Goal: Information Seeking & Learning: Learn about a topic

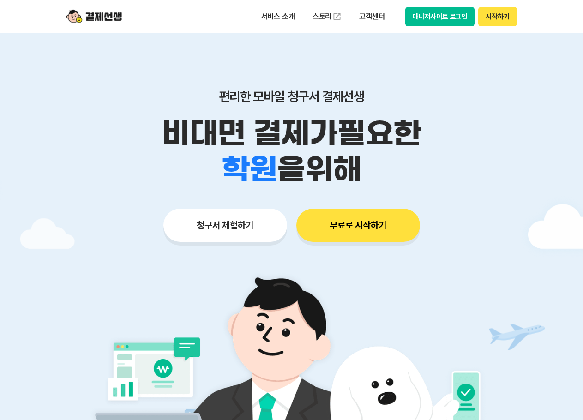
click at [456, 8] on button "매니저사이트 로그인" at bounding box center [440, 16] width 70 height 19
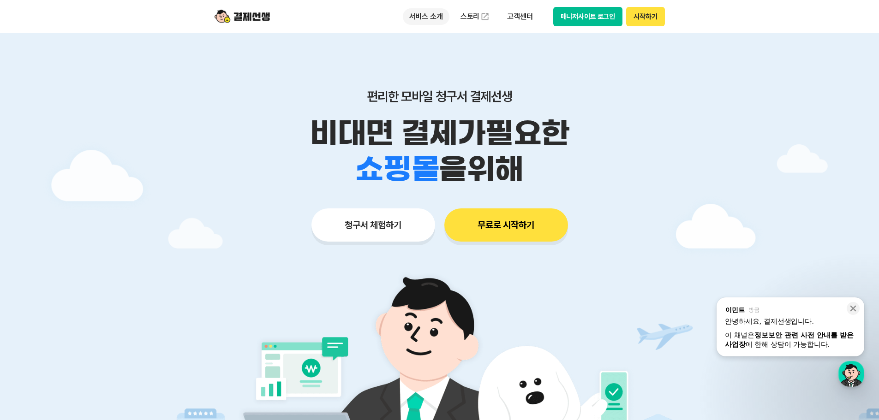
click at [437, 15] on p "서비스 소개" at bounding box center [426, 16] width 47 height 17
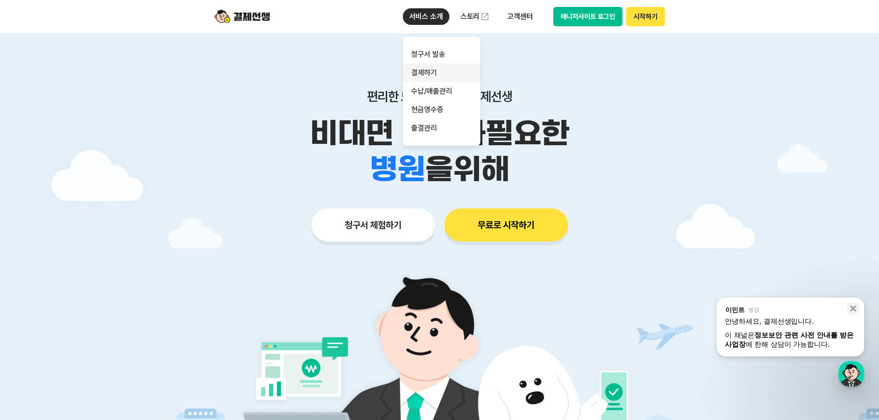
click at [427, 75] on link "결제하기" at bounding box center [442, 73] width 78 height 18
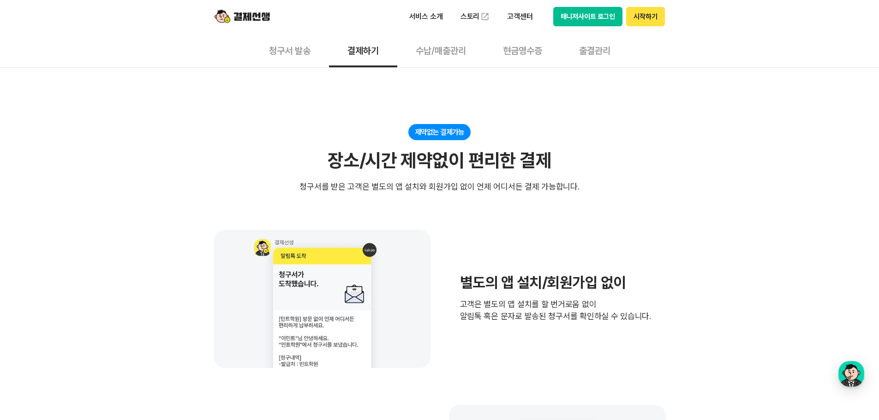
scroll to position [92, 0]
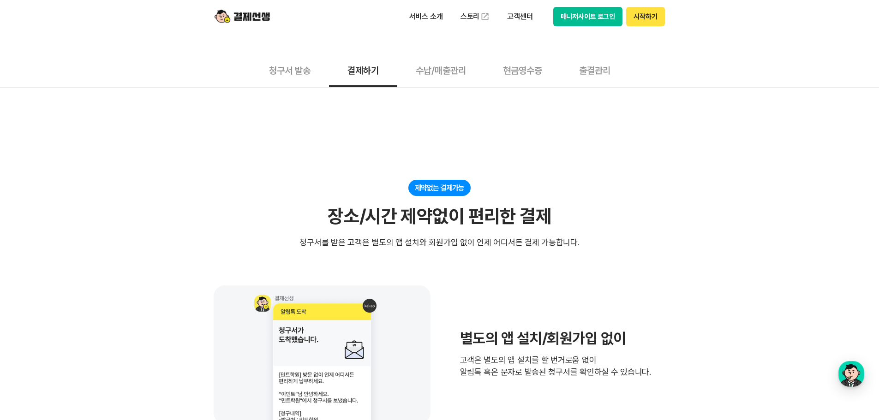
click at [441, 70] on button "수납/매출관리" at bounding box center [440, 70] width 87 height 34
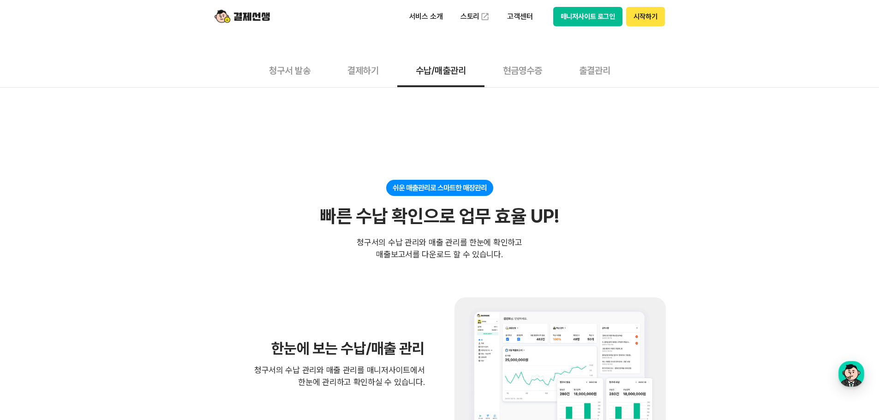
click at [510, 65] on button "현금영수증" at bounding box center [522, 70] width 76 height 34
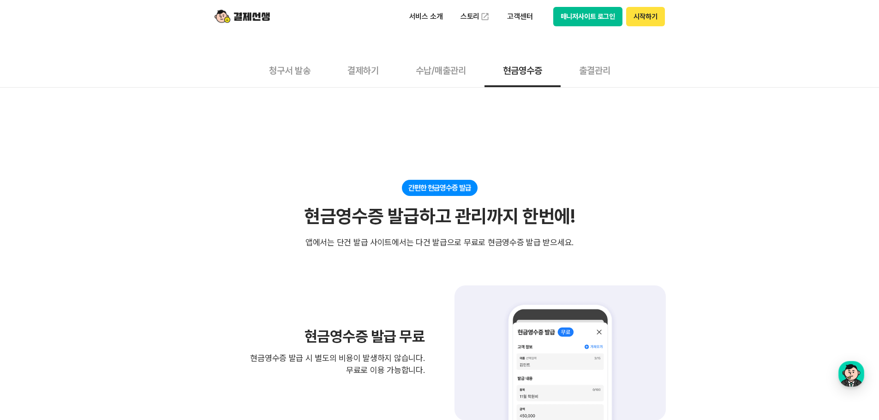
click at [582, 71] on button "출결관리" at bounding box center [595, 70] width 68 height 34
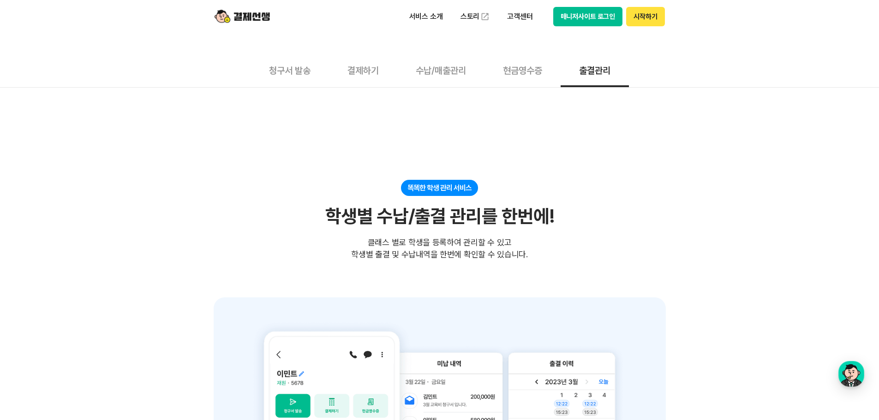
drag, startPoint x: 340, startPoint y: 70, endPoint x: 336, endPoint y: 74, distance: 5.6
click at [340, 72] on button "결제하기" at bounding box center [363, 70] width 68 height 34
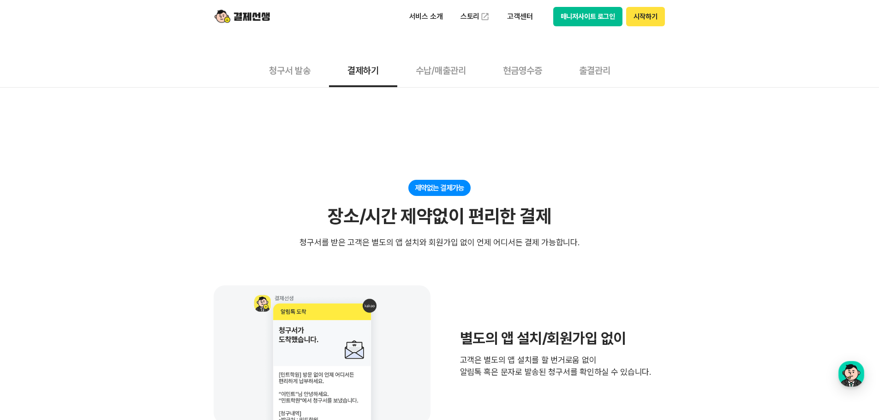
click at [306, 74] on button "청구서 발송" at bounding box center [290, 70] width 78 height 34
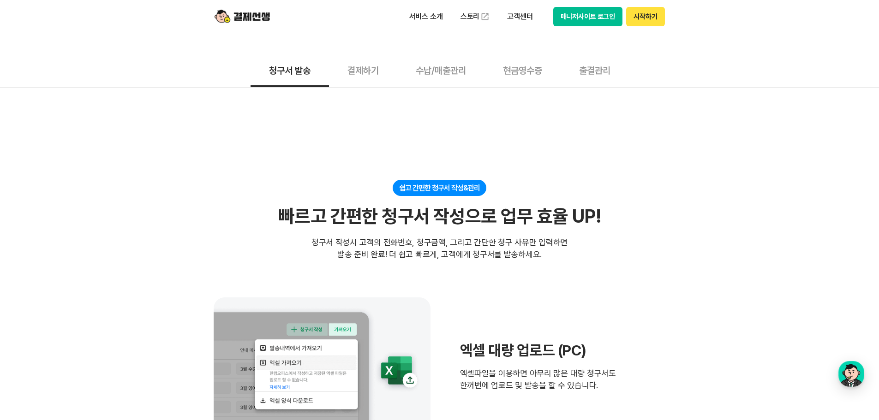
drag, startPoint x: 385, startPoint y: 55, endPoint x: 382, endPoint y: 60, distance: 5.4
click at [382, 60] on button "결제하기" at bounding box center [363, 70] width 68 height 34
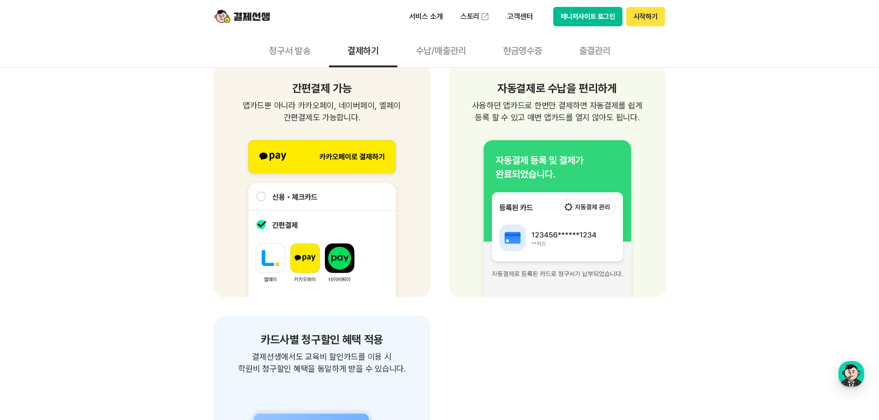
scroll to position [1200, 0]
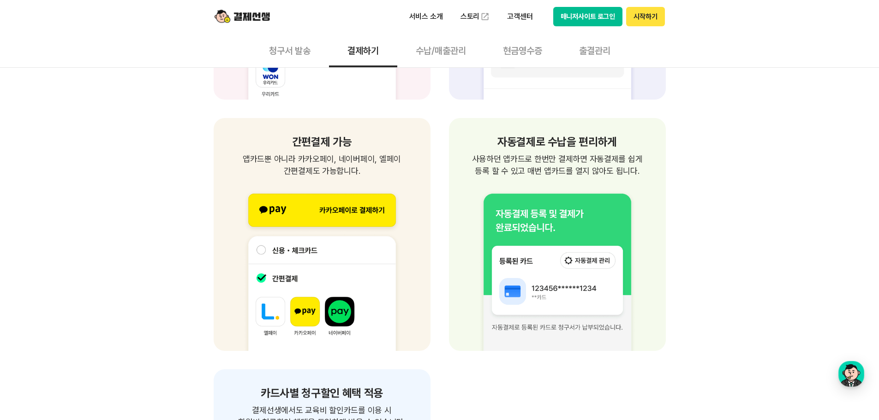
drag, startPoint x: 260, startPoint y: 155, endPoint x: 374, endPoint y: 172, distance: 115.2
click at [374, 172] on p "앱카드뿐 아니라 카카오페이, 네이버페이, 엘페이 간편결제도 가능합니다." at bounding box center [322, 165] width 195 height 24
click at [374, 173] on p "앱카드뿐 아니라 카카오페이, 네이버페이, 엘페이 간편결제도 가능합니다." at bounding box center [322, 165] width 195 height 24
click at [373, 173] on p "앱카드뿐 아니라 카카오페이, 네이버페이, 엘페이 간편결제도 가능합니다." at bounding box center [322, 165] width 195 height 24
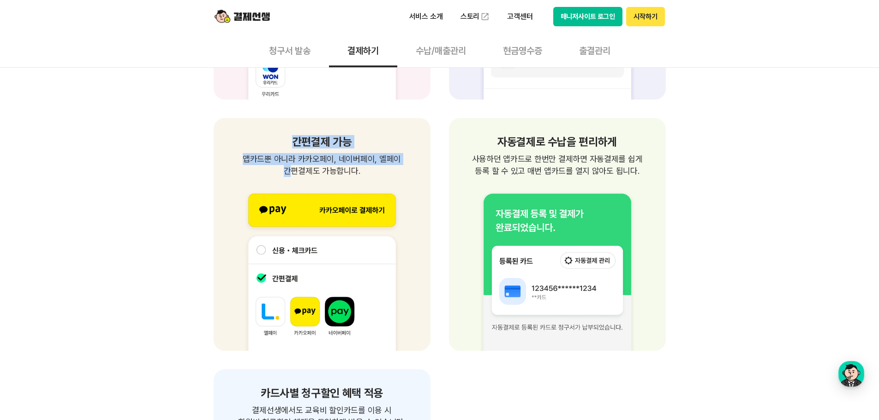
click at [373, 173] on p "앱카드뿐 아니라 카카오페이, 네이버페이, 엘페이 간편결제도 가능합니다." at bounding box center [322, 165] width 195 height 24
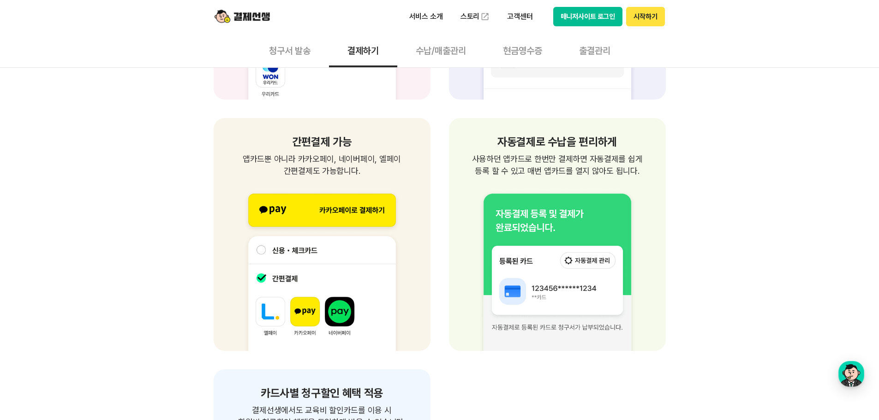
click at [334, 157] on p "앱카드뿐 아니라 카카오페이, 네이버페이, 엘페이 간편결제도 가능합니다." at bounding box center [322, 165] width 195 height 24
click at [318, 168] on p "앱카드뿐 아니라 카카오페이, 네이버페이, 엘페이 간편결제도 가능합니다." at bounding box center [322, 165] width 195 height 24
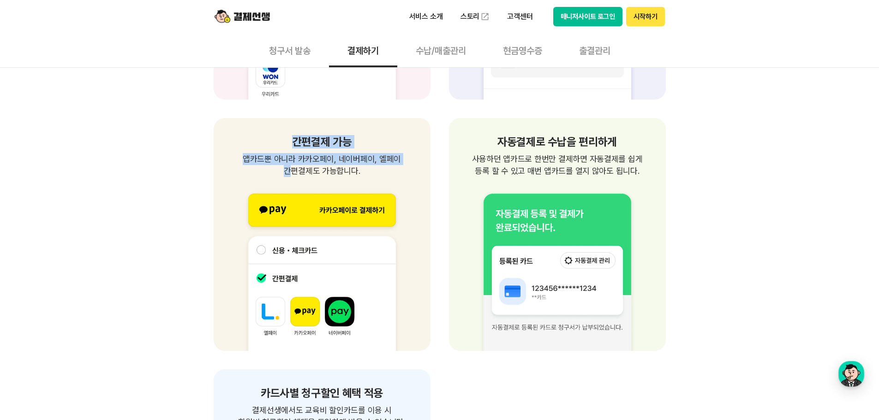
click at [318, 168] on p "앱카드뿐 아니라 카카오페이, 네이버페이, 엘페이 간편결제도 가능합니다." at bounding box center [322, 165] width 195 height 24
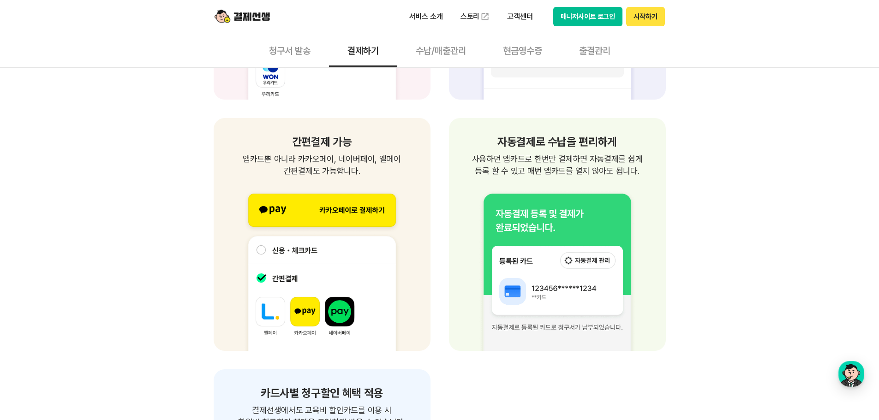
click at [520, 149] on div "자동결제로 수납을 편리하게 사용하던 앱카드로 한번만 결제하면 자동결제를 쉽게 등록 할 수 있고 매번 앱카드를 열지 않아도 됩니다. 사용하던 앱…" at bounding box center [557, 157] width 195 height 41
click at [508, 142] on h1 "자동결제로 수납을 편리하게" at bounding box center [557, 142] width 195 height 11
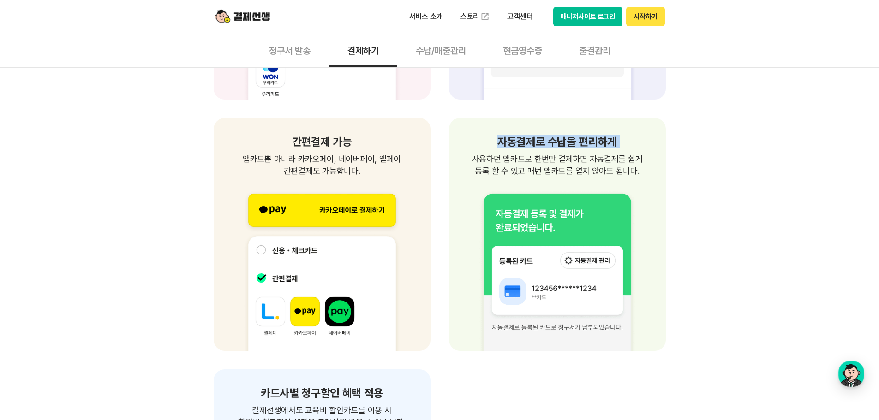
click at [508, 142] on h1 "자동결제로 수납을 편리하게" at bounding box center [557, 142] width 195 height 11
click at [295, 165] on p "앱카드뿐 아니라 카카오페이, 네이버페이, 엘페이 간편결제도 가능합니다." at bounding box center [322, 165] width 195 height 24
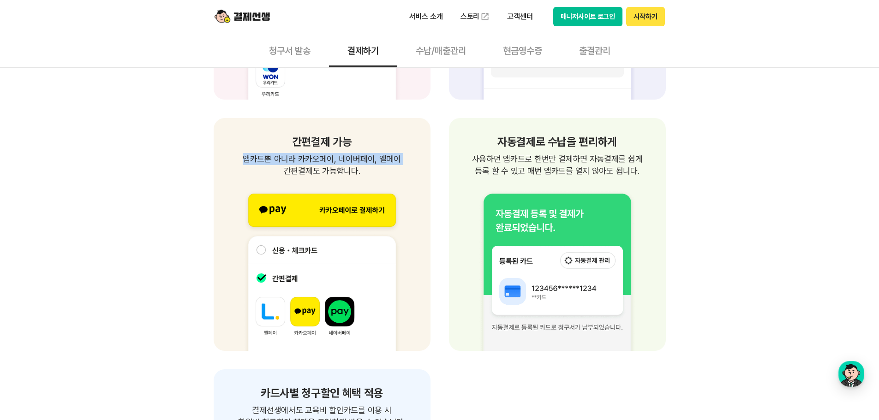
click at [295, 165] on p "앱카드뿐 아니라 카카오페이, 네이버페이, 엘페이 간편결제도 가능합니다." at bounding box center [322, 165] width 195 height 24
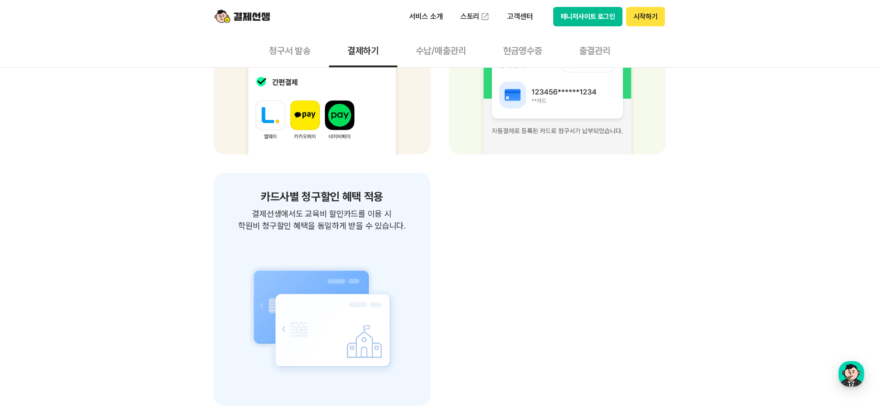
scroll to position [1476, 0]
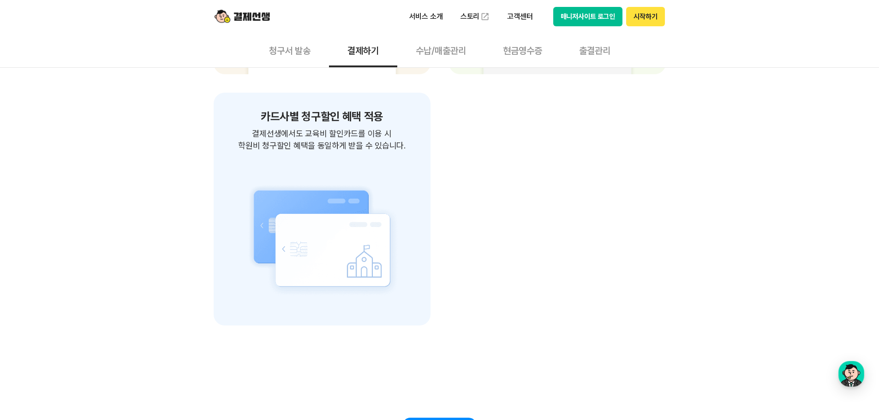
click at [307, 120] on h1 "카드사별 청구할인 혜택 적용" at bounding box center [322, 116] width 195 height 11
drag, startPoint x: 307, startPoint y: 120, endPoint x: 336, endPoint y: 136, distance: 33.4
click at [307, 121] on h1 "카드사별 청구할인 혜택 적용" at bounding box center [322, 116] width 195 height 11
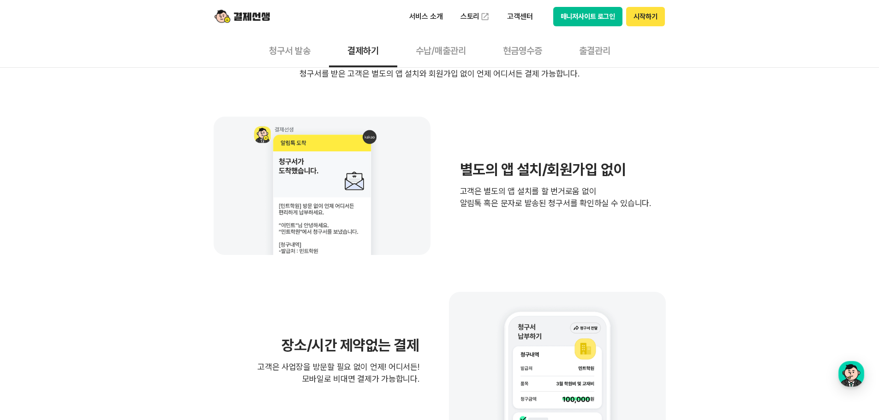
scroll to position [138, 0]
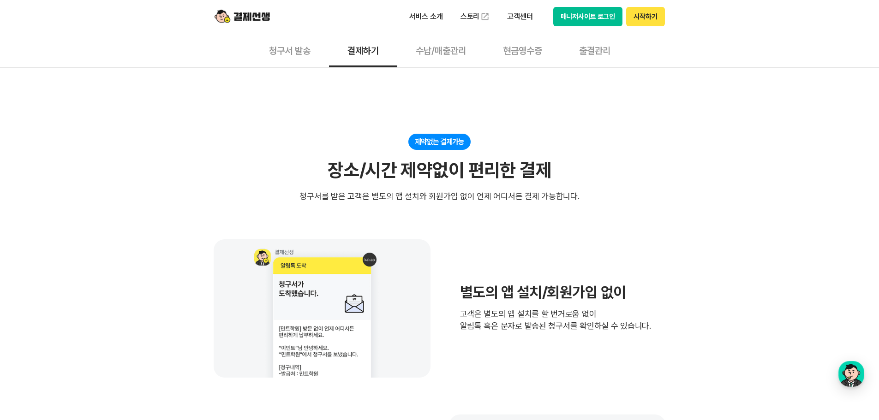
click at [421, 162] on div "장소/시간 제약없이 편리한 결제" at bounding box center [440, 170] width 224 height 22
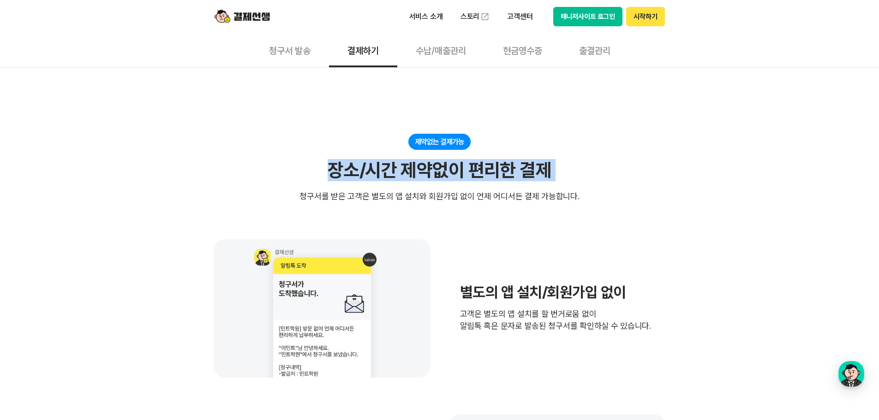
click at [421, 162] on div "장소/시간 제약없이 편리한 결제" at bounding box center [440, 170] width 224 height 22
click at [328, 167] on div "장소/시간 제약없이 편리한 결제" at bounding box center [440, 170] width 224 height 22
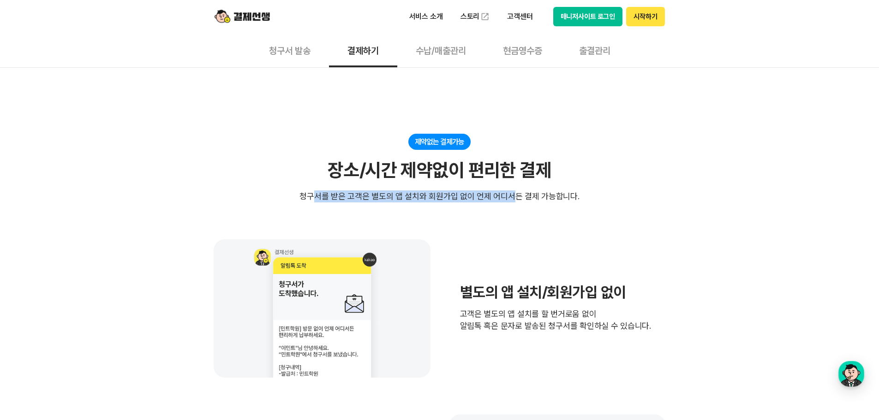
drag, startPoint x: 317, startPoint y: 195, endPoint x: 514, endPoint y: 197, distance: 196.1
click at [514, 197] on div "청구서를 받은 고객은 별도의 앱 설치와 회원가입 없이 언제 어디서든 결제 가능합니다." at bounding box center [439, 197] width 280 height 12
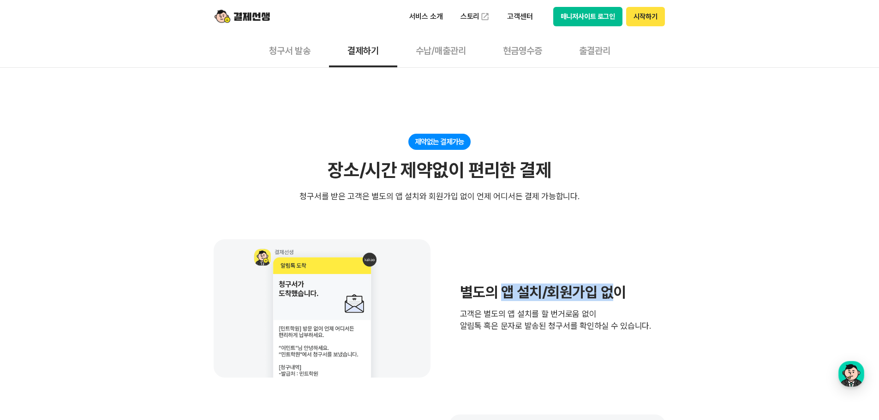
drag, startPoint x: 502, startPoint y: 299, endPoint x: 615, endPoint y: 292, distance: 113.7
click at [582, 292] on h3 "별도의 앱 설치/회원가입 없이" at bounding box center [555, 292] width 191 height 15
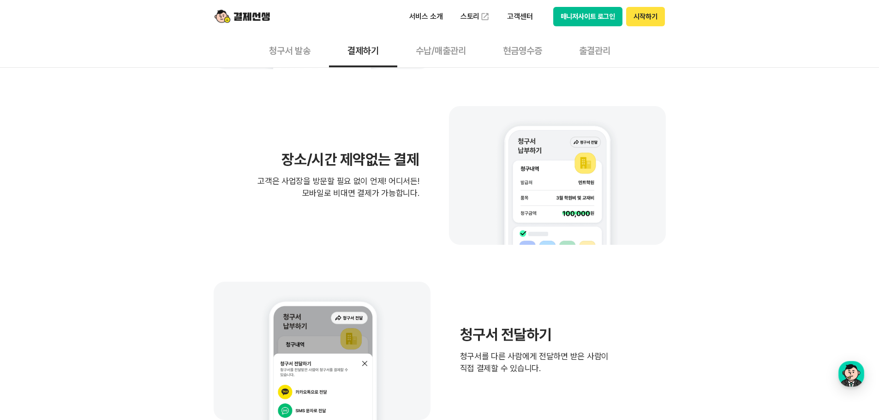
scroll to position [600, 0]
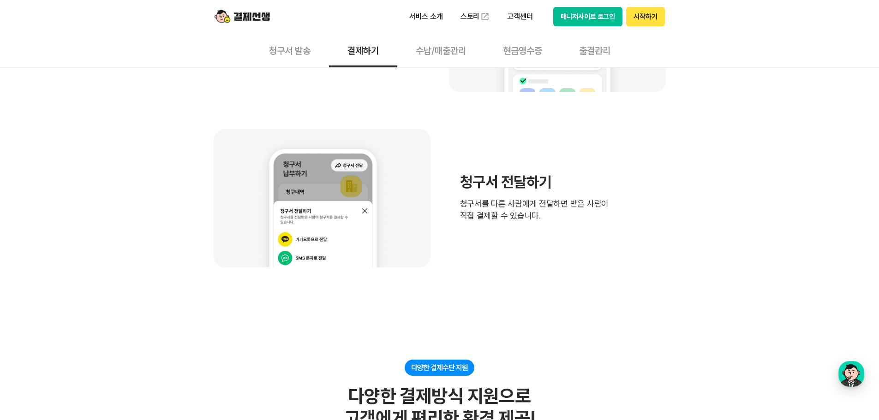
click at [499, 188] on h3 "청구서 전달하기" at bounding box center [534, 182] width 149 height 15
click at [463, 210] on p "청구서를 다른 사람에게 전달하면 받은 사람이 직접 결제할 수 있습니다." at bounding box center [534, 210] width 149 height 24
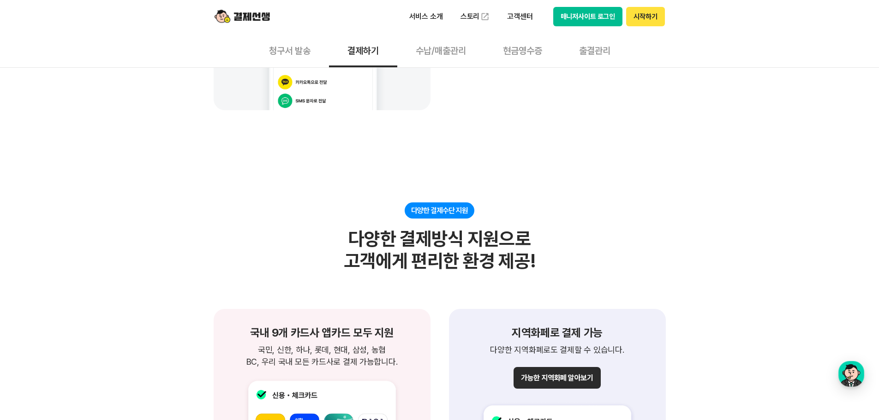
scroll to position [830, 0]
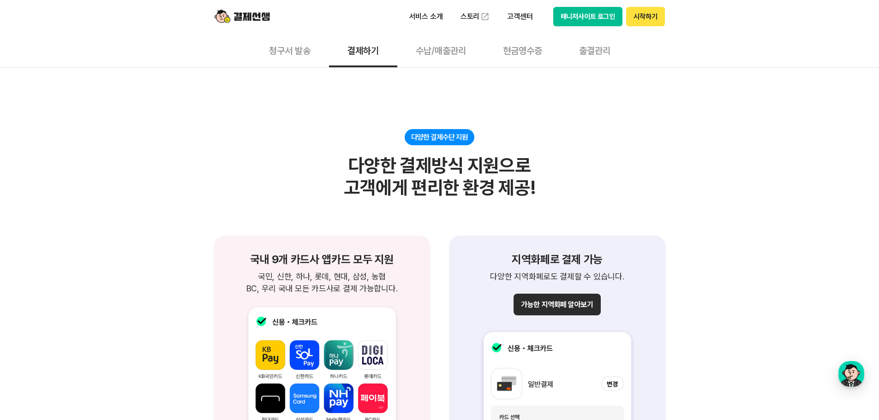
click at [418, 194] on div "다양한 결제방식 지원으로 고객에게 편리한 환경 제공!" at bounding box center [439, 177] width 191 height 44
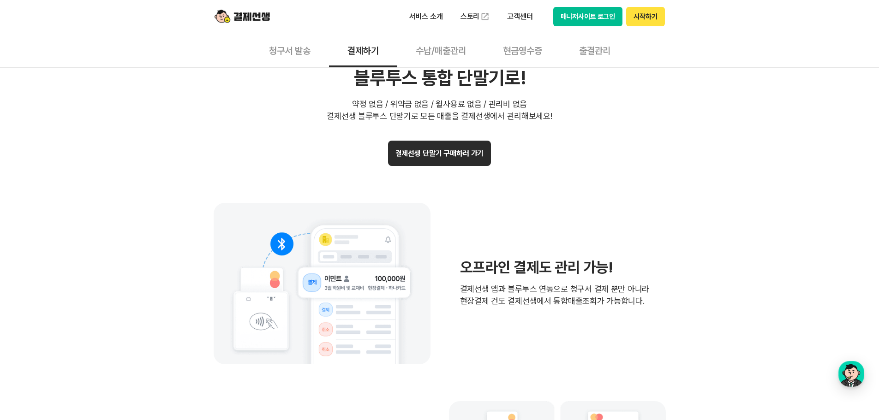
scroll to position [1799, 0]
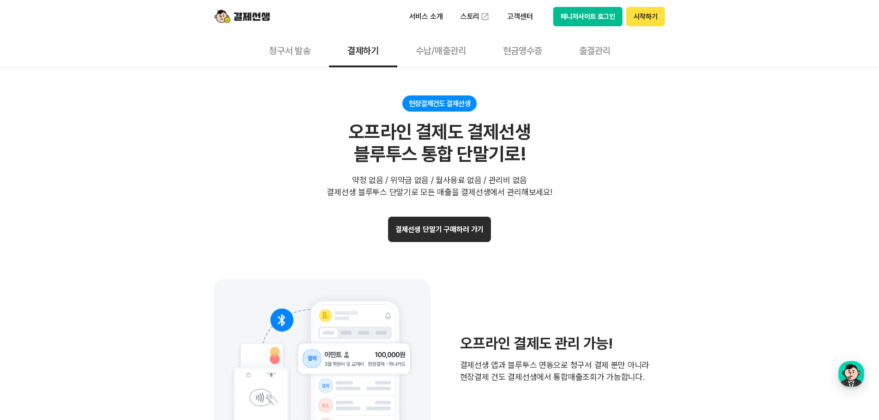
click at [460, 235] on button "결제선생 단말기 구매하러 가기" at bounding box center [439, 229] width 103 height 25
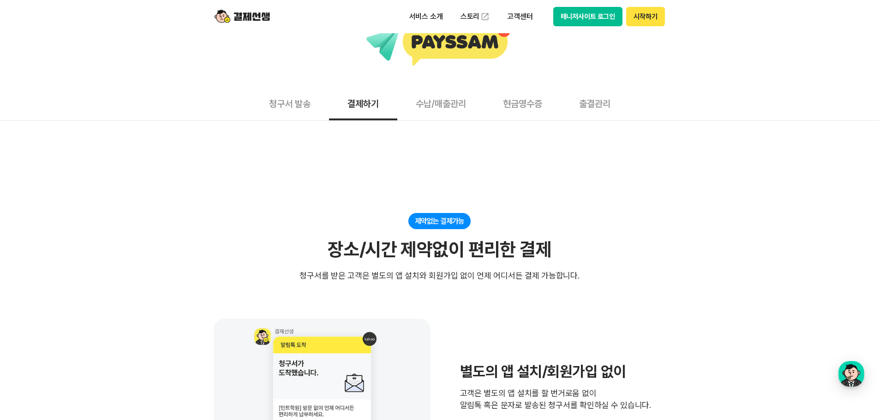
scroll to position [0, 0]
